Goal: Information Seeking & Learning: Learn about a topic

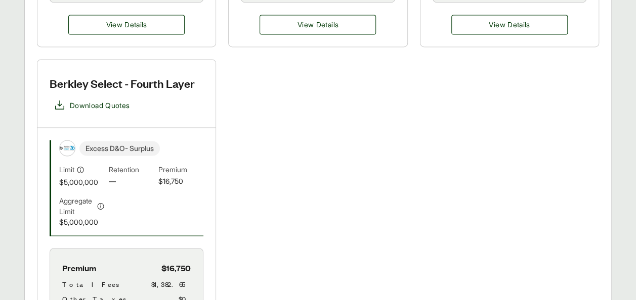
scroll to position [728, 0]
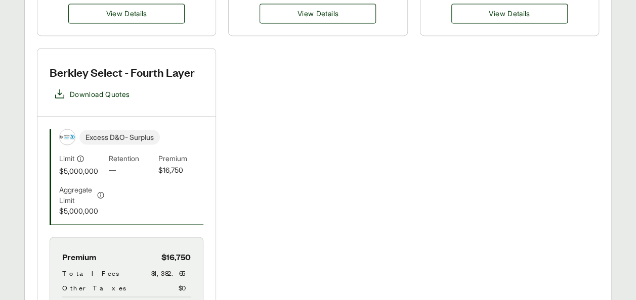
click at [101, 166] on span "$5,000,000" at bounding box center [82, 171] width 46 height 11
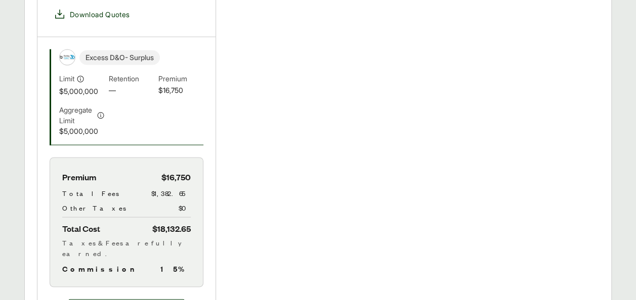
scroll to position [815, 0]
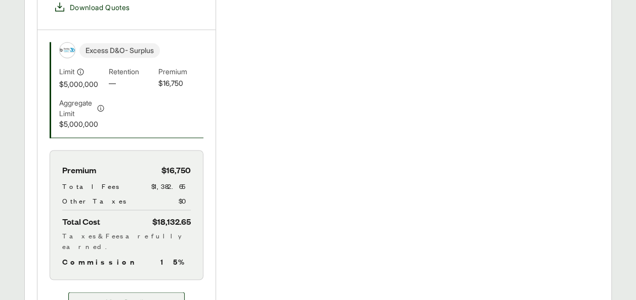
click at [120, 297] on span "View Details" at bounding box center [126, 302] width 41 height 11
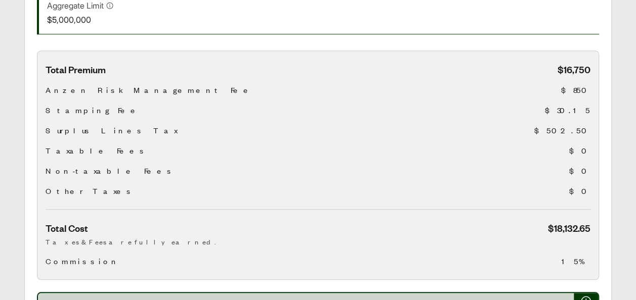
scroll to position [313, 0]
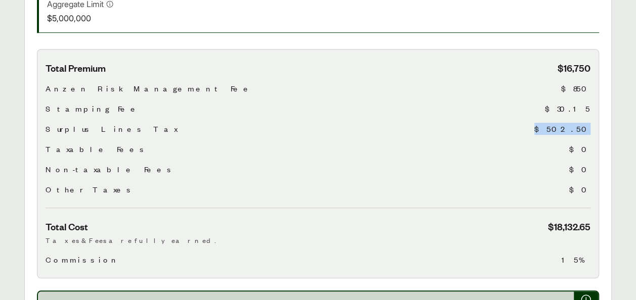
drag, startPoint x: 562, startPoint y: 120, endPoint x: 597, endPoint y: 117, distance: 34.5
click at [597, 117] on div "Total Premium $16,750 Anzen Risk Management Fee $850 Stamping Fee $30.15 Surplu…" at bounding box center [318, 164] width 562 height 230
click at [392, 143] on div "Taxable Fees $0" at bounding box center [318, 149] width 545 height 12
click at [582, 123] on span "$502.50" at bounding box center [562, 129] width 56 height 12
drag, startPoint x: 559, startPoint y: 55, endPoint x: 595, endPoint y: 60, distance: 35.8
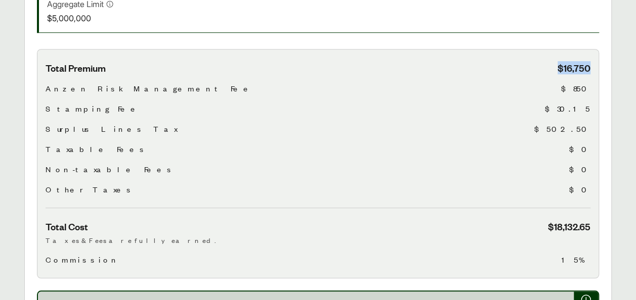
click at [595, 60] on div "Total Premium $16,750 Anzen Risk Management Fee $850 Stamping Fee $30.15 Surplu…" at bounding box center [318, 164] width 562 height 230
click at [490, 68] on div "Total Premium $16,750 Anzen Risk Management Fee $850 Stamping Fee $30.15 Surplu…" at bounding box center [318, 135] width 545 height 147
click at [490, 103] on div "Stamping Fee $30.15" at bounding box center [318, 109] width 545 height 12
drag, startPoint x: 573, startPoint y: 80, endPoint x: 596, endPoint y: 77, distance: 22.4
click at [596, 77] on div "Total Premium $16,750 Anzen Risk Management Fee $850 Stamping Fee $30.15 Surplu…" at bounding box center [318, 164] width 562 height 230
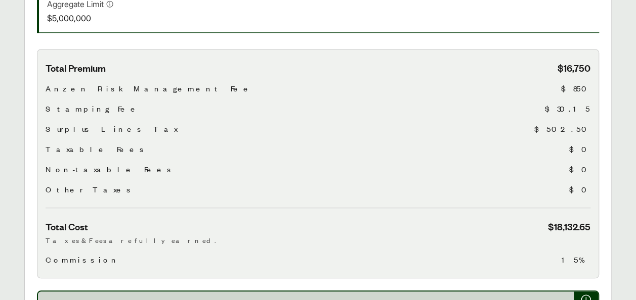
click at [505, 103] on div "Stamping Fee $30.15" at bounding box center [318, 109] width 545 height 12
click at [587, 82] on span "$850" at bounding box center [575, 88] width 29 height 12
click at [582, 123] on div "Total Premium $16,750 Anzen Risk Management Fee $850 Stamping Fee $30.15 Surplu…" at bounding box center [318, 135] width 545 height 147
